Goal: Information Seeking & Learning: Compare options

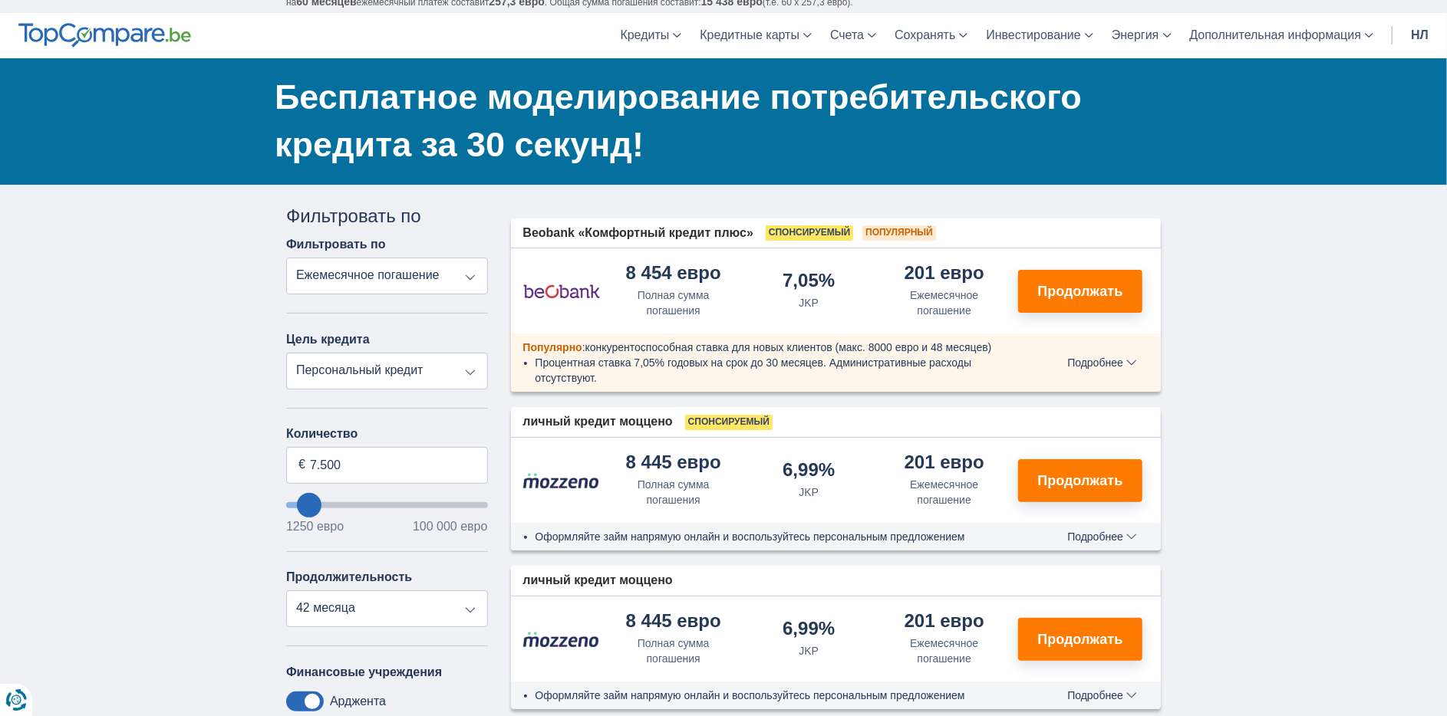
scroll to position [76, 0]
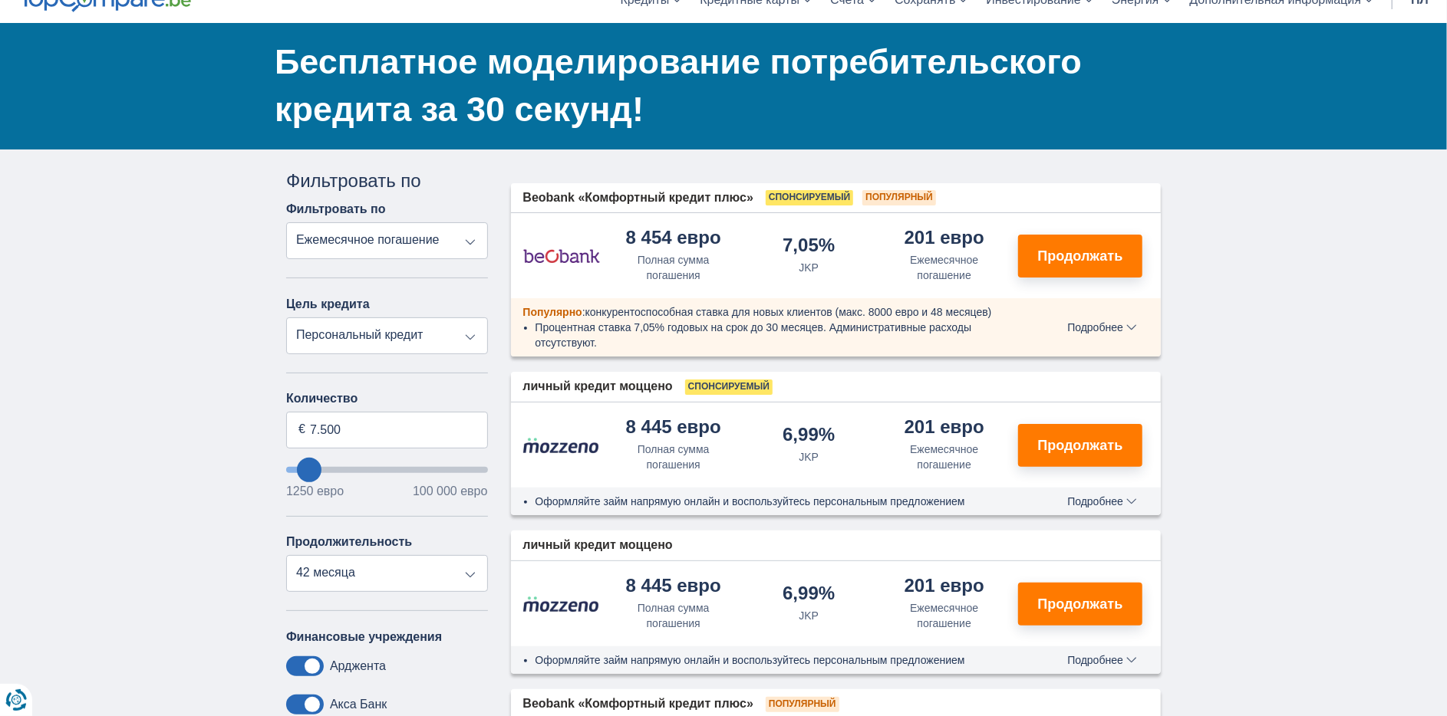
type input "5.250"
type input "5250"
select select "36"
type input "4.250"
type input "1250"
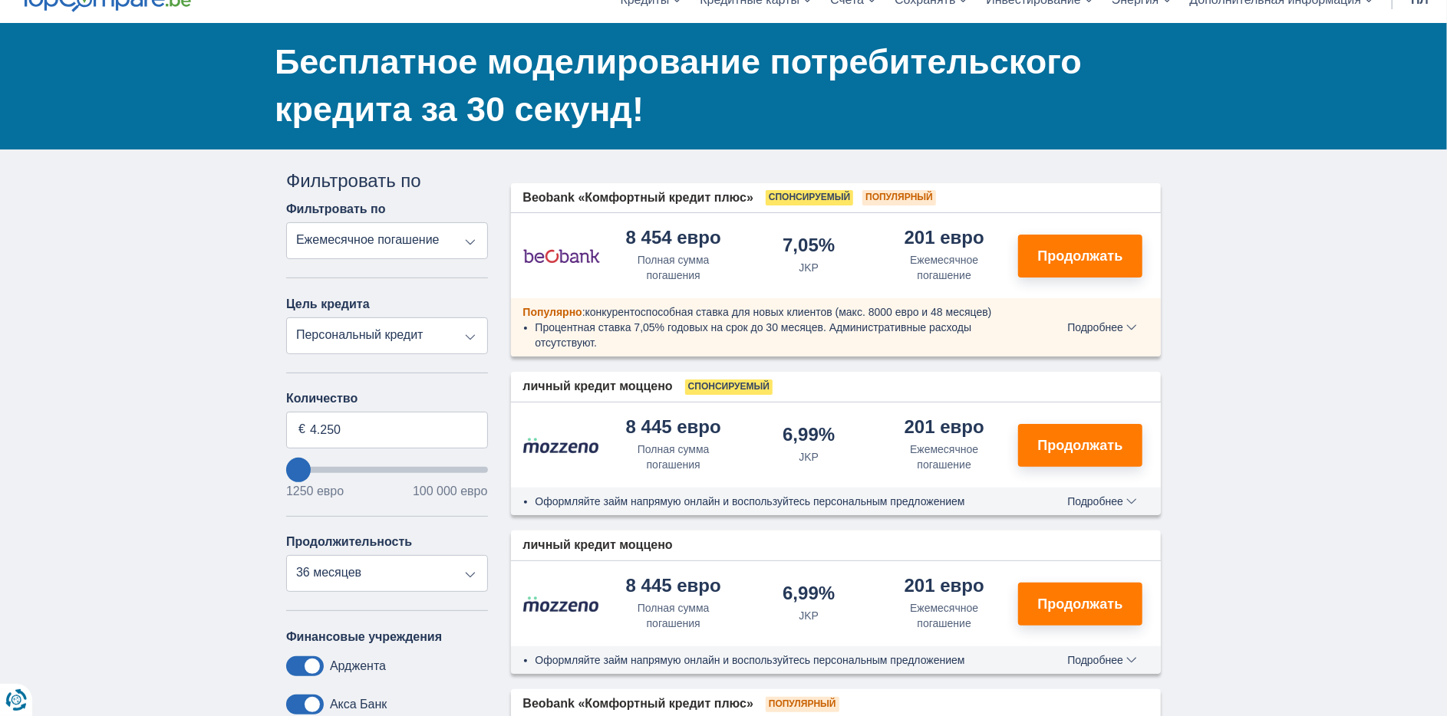
type input "1.250"
select select "24"
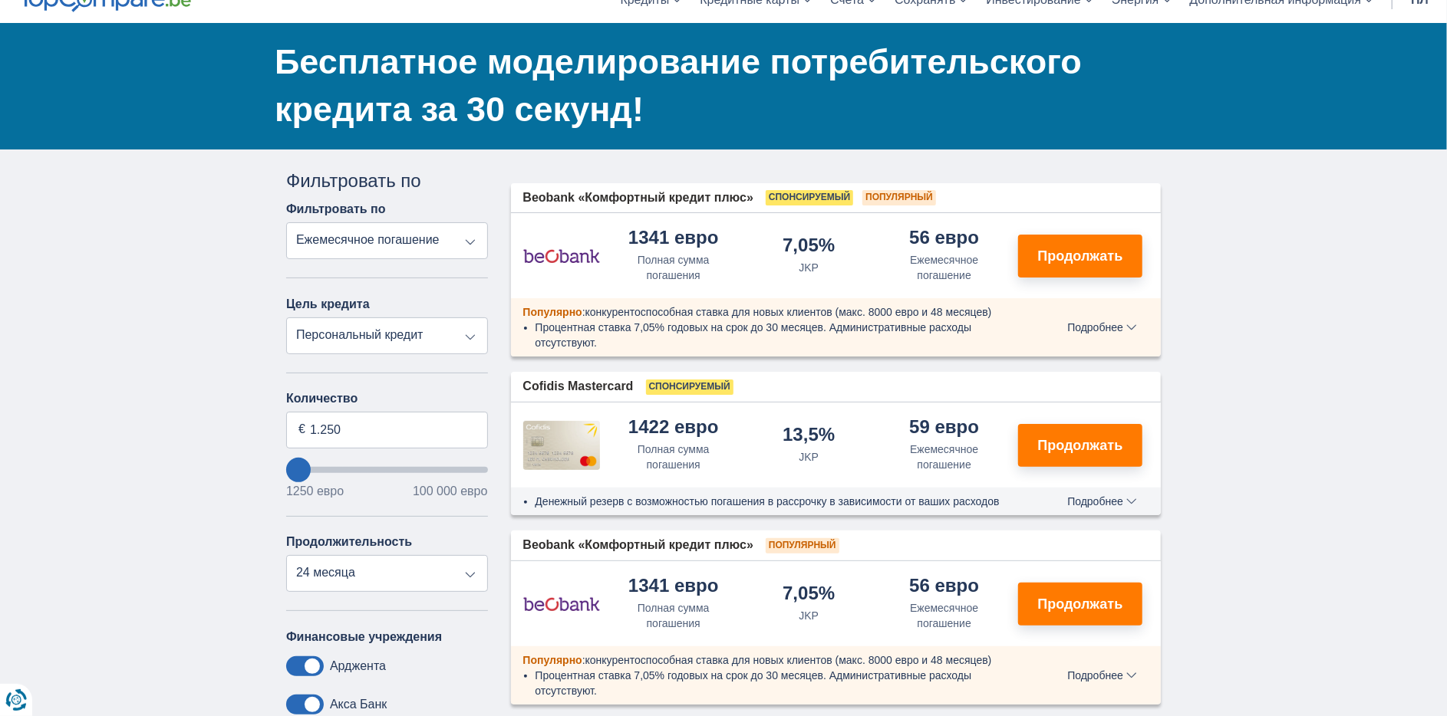
click at [1114, 323] on font "Подробнее" at bounding box center [1095, 327] width 56 height 12
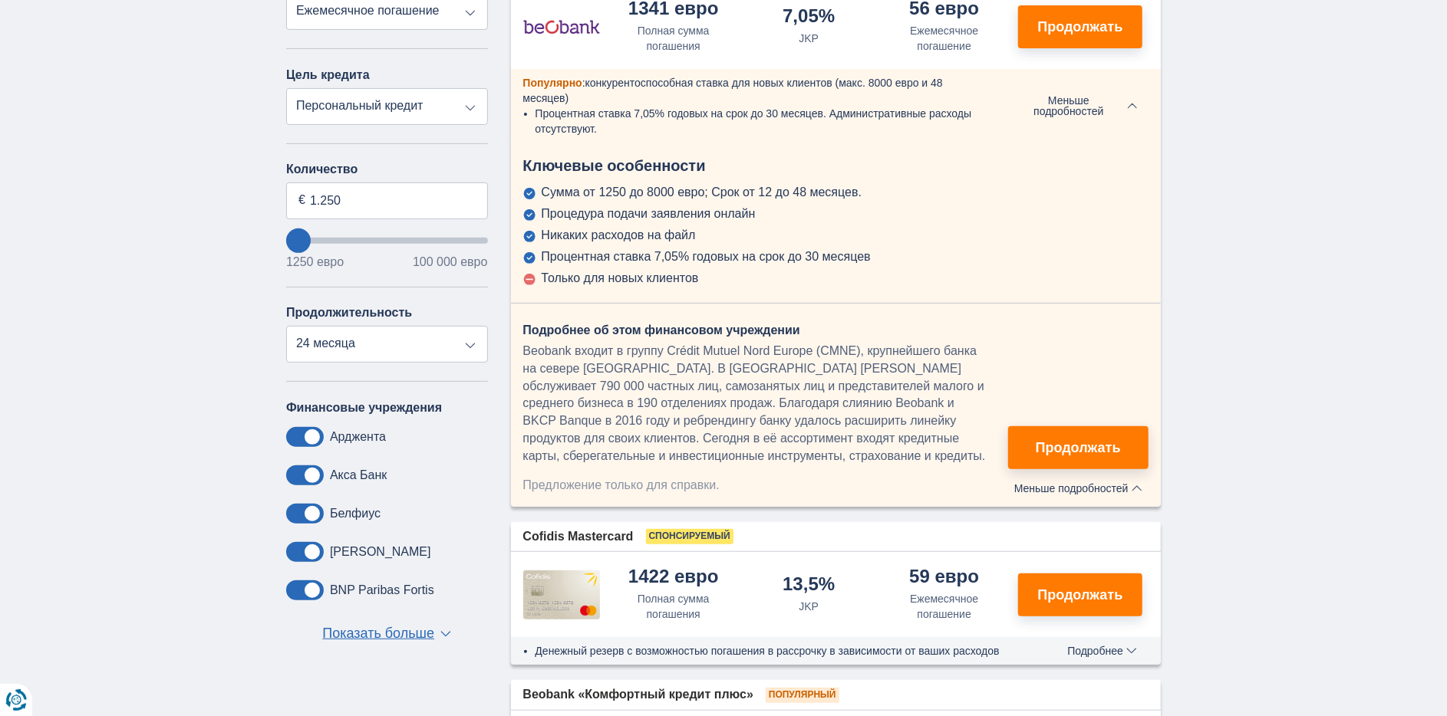
scroll to position [0, 0]
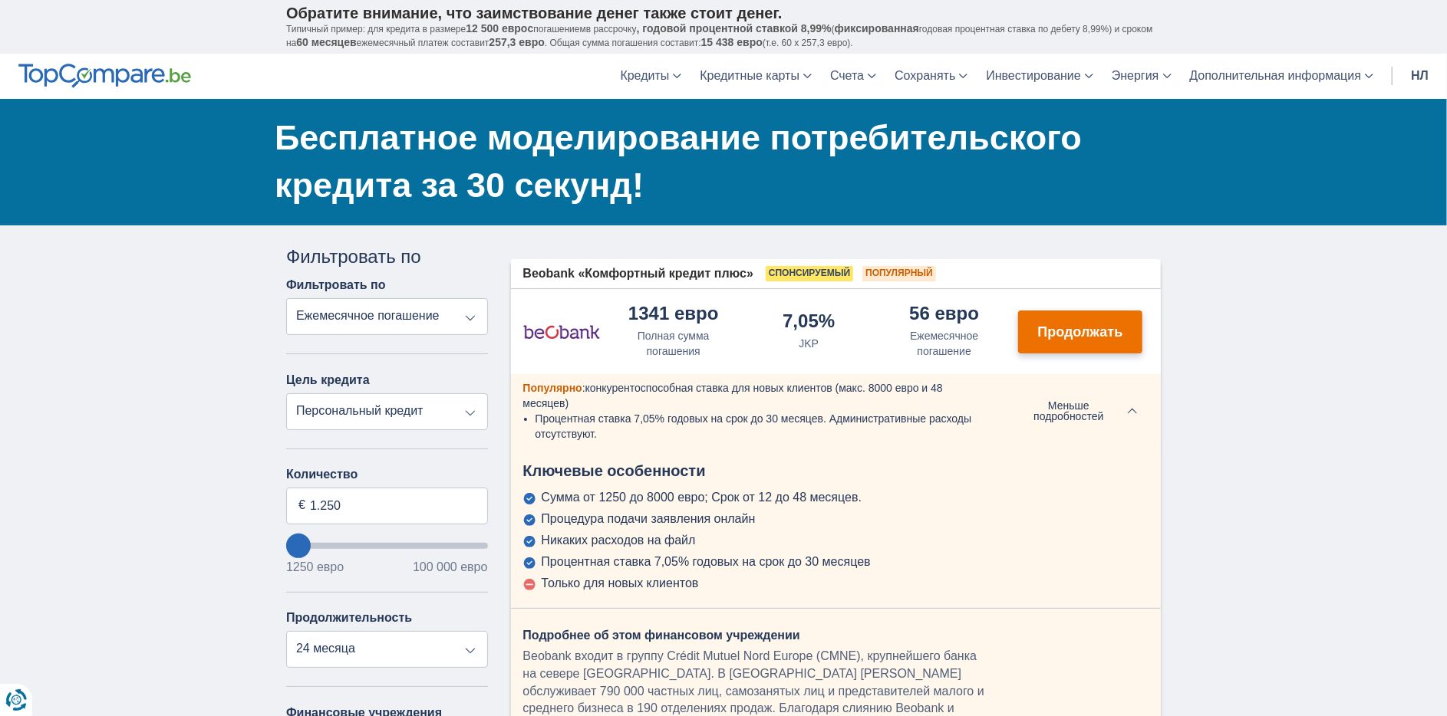
drag, startPoint x: 1099, startPoint y: 360, endPoint x: 1099, endPoint y: 346, distance: 13.8
click at [1099, 361] on div "1341 евро Полная сумма погашения 7,05% JKP" at bounding box center [836, 331] width 651 height 85
click at [1100, 333] on font "Продолжать" at bounding box center [1080, 331] width 85 height 15
